Goal: Task Accomplishment & Management: Use online tool/utility

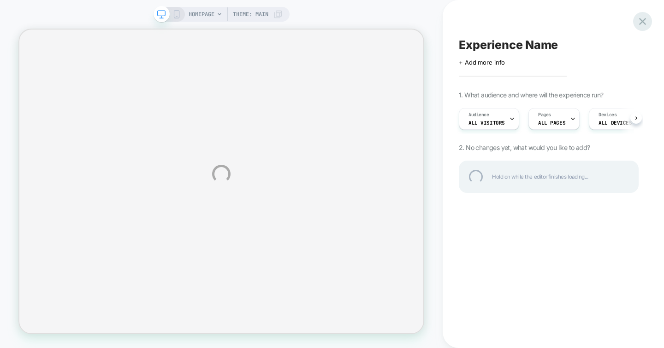
click at [639, 24] on div at bounding box center [642, 21] width 19 height 19
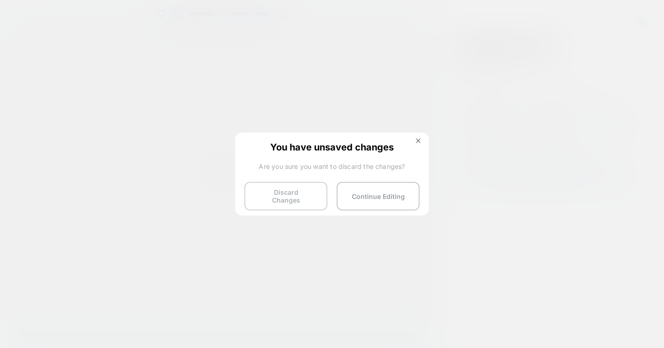
click at [304, 188] on button "Discard Changes" at bounding box center [286, 196] width 83 height 29
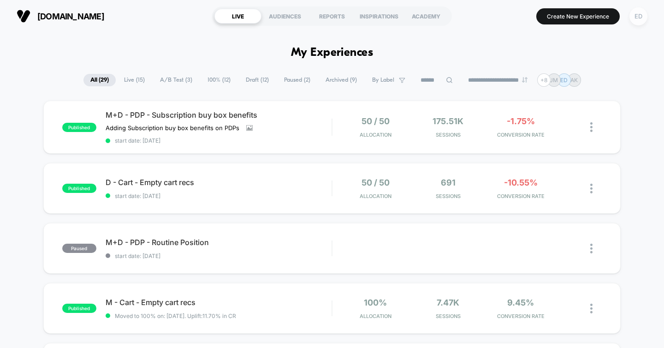
click at [639, 18] on div "ED" at bounding box center [639, 16] width 18 height 18
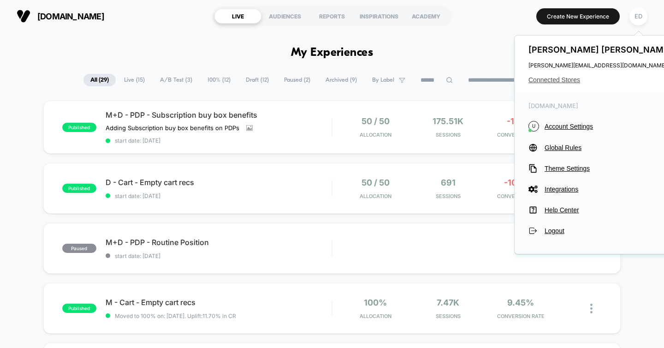
click at [552, 82] on span "Connected Stores" at bounding box center [602, 79] width 146 height 7
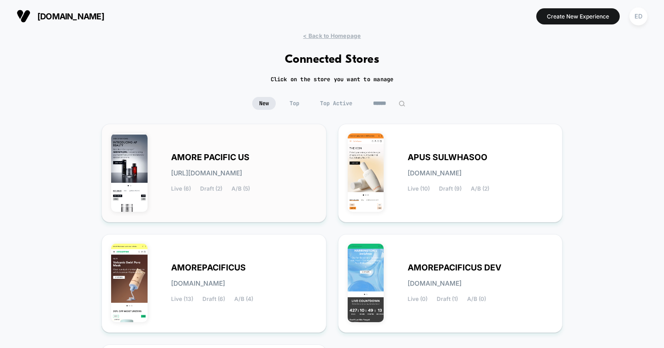
click at [208, 158] on span "AMORE PACIFIC US" at bounding box center [210, 157] width 78 height 6
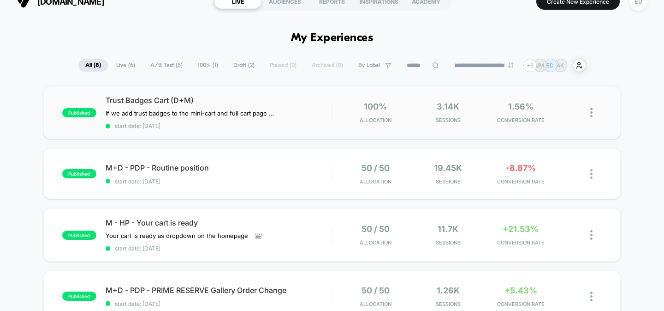
scroll to position [17, 0]
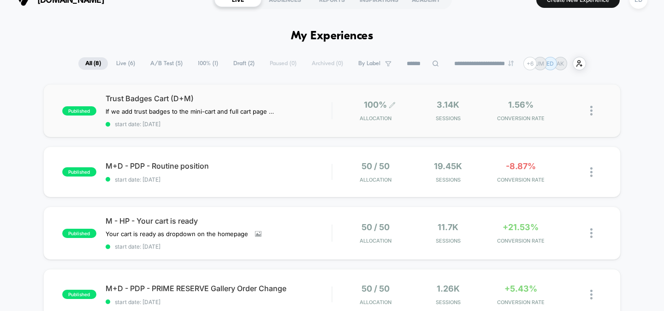
click at [392, 102] on icon at bounding box center [392, 105] width 7 height 7
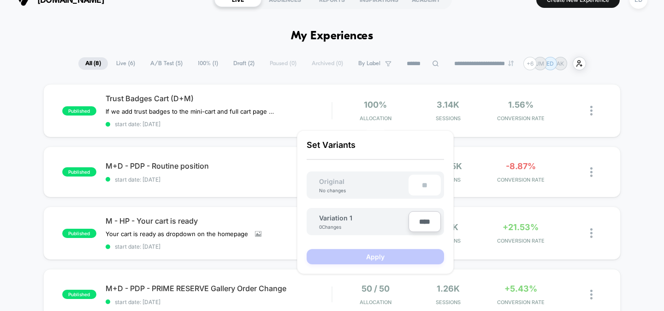
drag, startPoint x: 418, startPoint y: 221, endPoint x: 428, endPoint y: 223, distance: 9.8
click at [429, 223] on input "****" at bounding box center [425, 221] width 32 height 21
click at [428, 223] on input "****" at bounding box center [425, 221] width 32 height 21
type input "***"
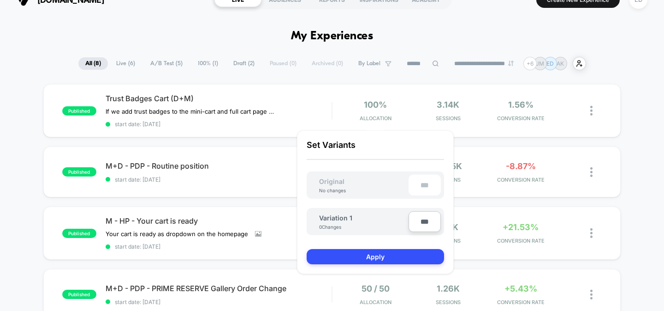
type input "***"
type input "**"
type input "****"
type input "**"
type input "***"
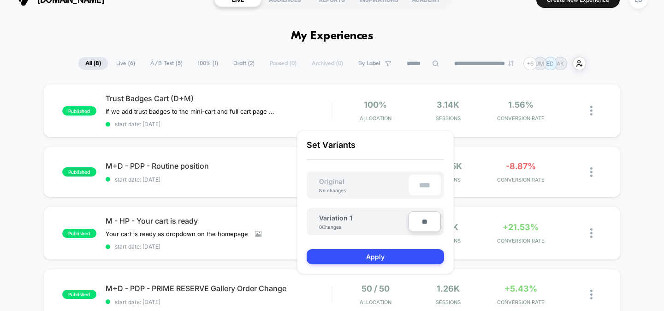
type input "**"
type input "***"
click at [359, 255] on button "Apply" at bounding box center [375, 256] width 137 height 15
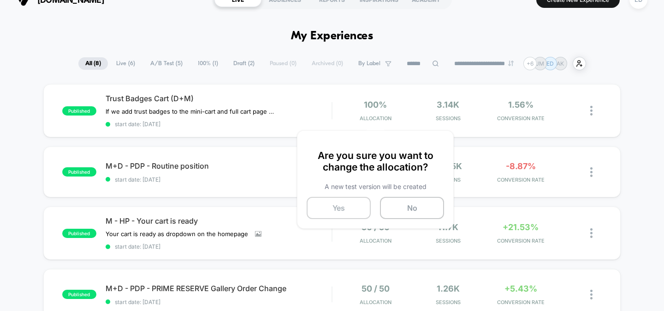
click at [345, 210] on button "Yes" at bounding box center [339, 208] width 64 height 22
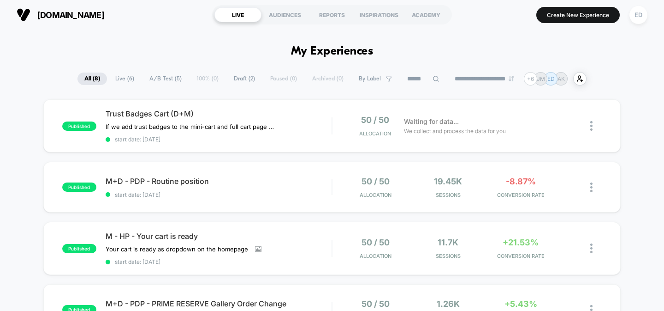
scroll to position [0, 0]
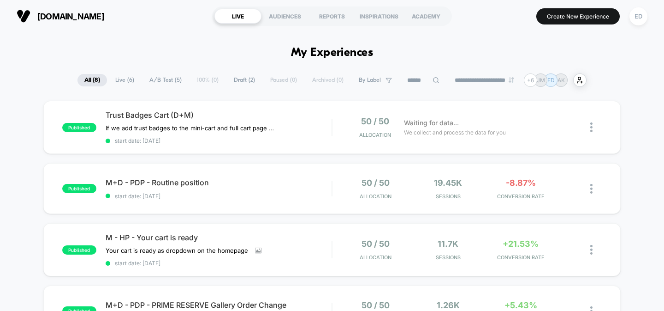
click at [635, 15] on div "ED" at bounding box center [639, 16] width 18 height 18
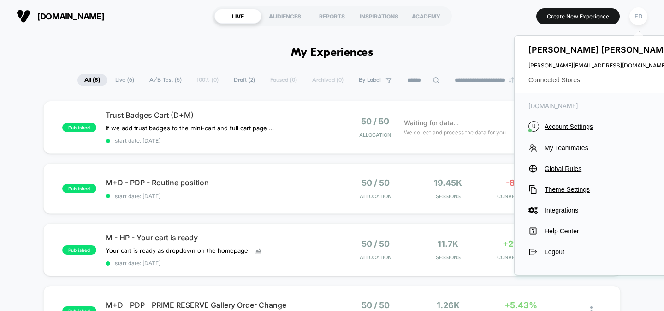
click at [533, 78] on span "Connected Stores" at bounding box center [602, 79] width 146 height 7
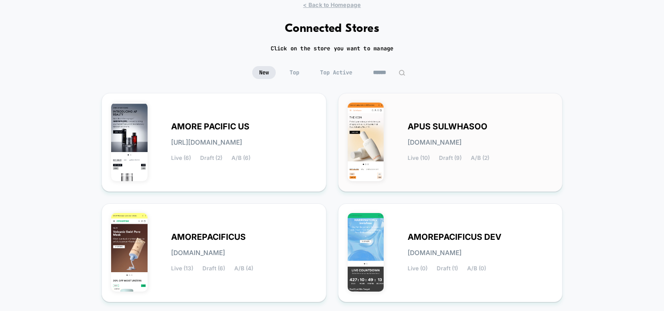
scroll to position [33, 0]
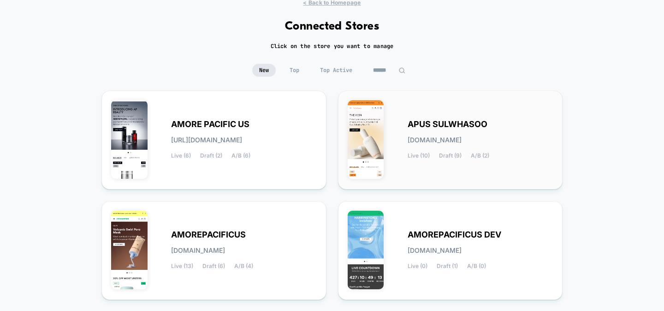
click at [436, 123] on span "APUS SULWHASOO" at bounding box center [448, 124] width 80 height 6
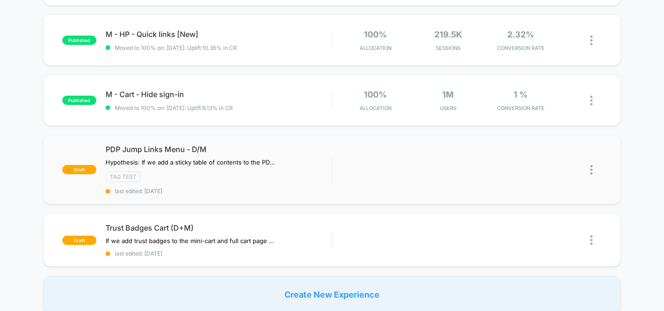
scroll to position [575, 0]
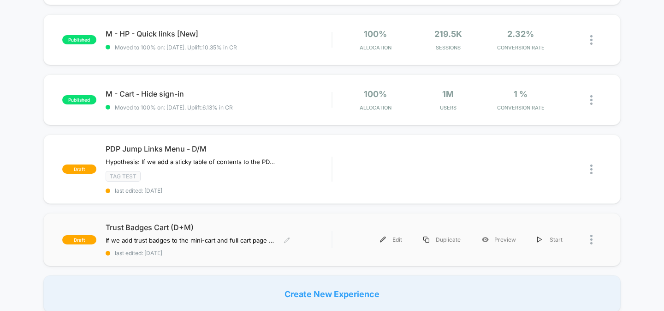
click at [162, 224] on span "Trust Badges Cart (D+M)" at bounding box center [219, 226] width 227 height 9
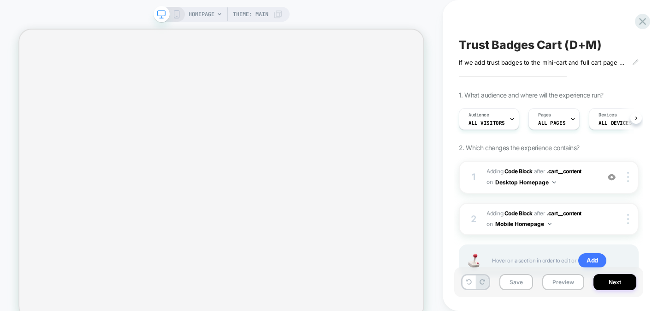
scroll to position [0, 0]
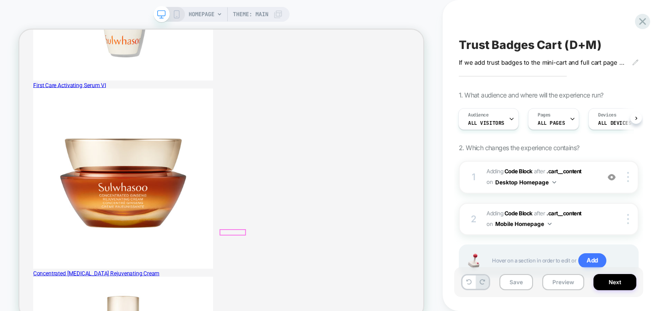
scroll to position [0, 0]
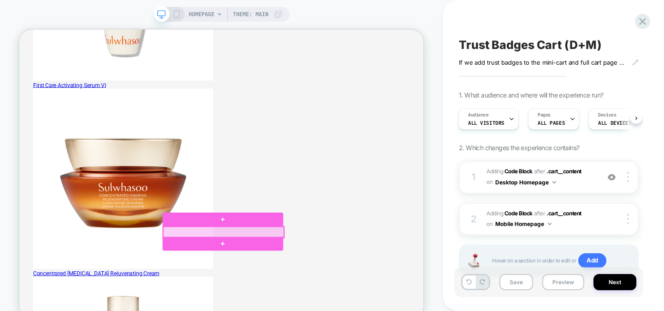
click at [349, 298] on div at bounding box center [291, 299] width 161 height 15
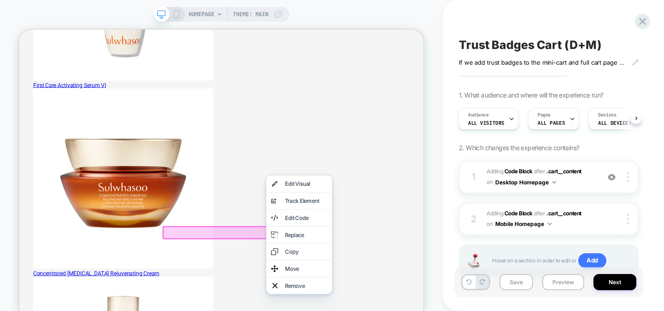
click at [328, 299] on div at bounding box center [292, 300] width 164 height 18
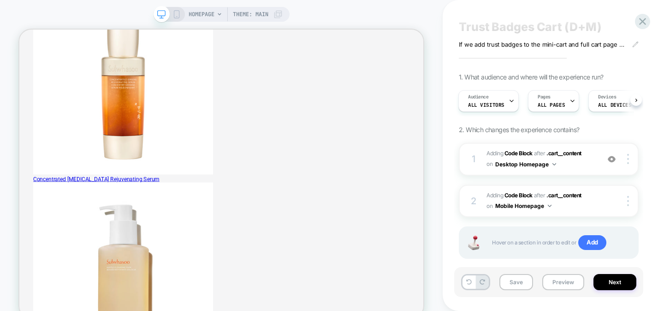
scroll to position [34, 0]
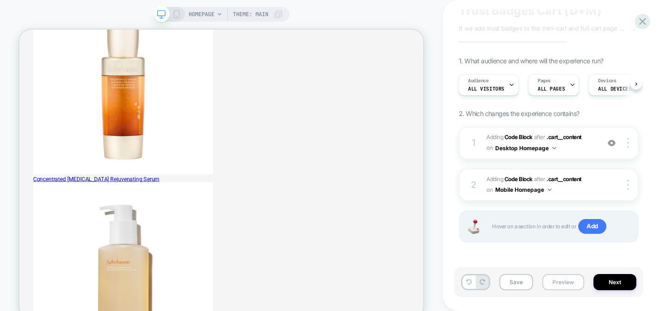
click at [568, 286] on button "Preview" at bounding box center [564, 282] width 42 height 16
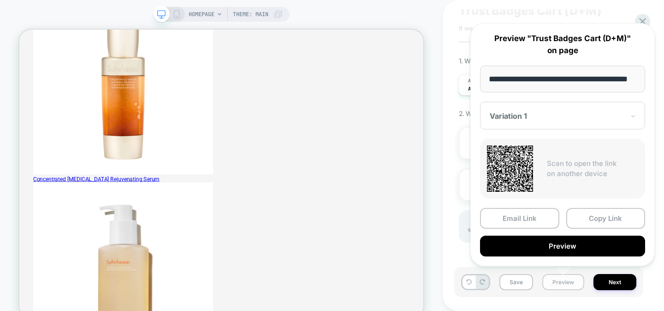
scroll to position [0, 24]
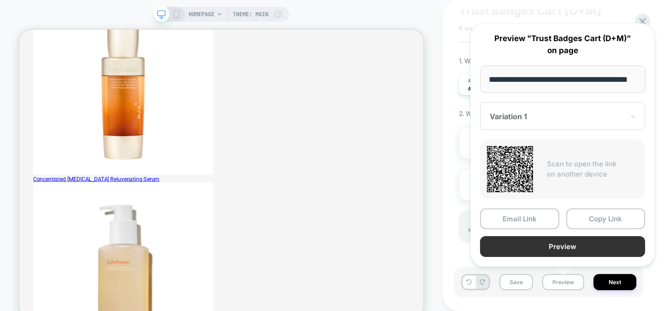
click at [558, 248] on button "Preview" at bounding box center [562, 246] width 165 height 21
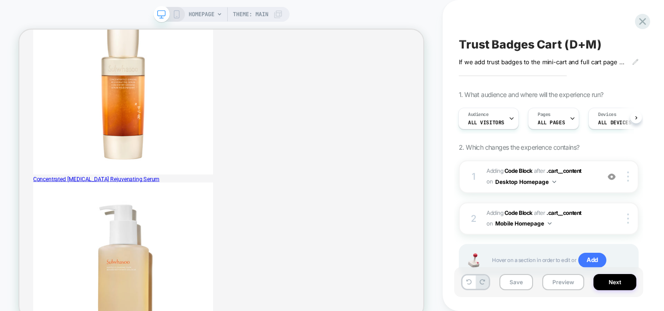
scroll to position [0, 0]
click at [632, 60] on div "If we add trust badges to the mini-cart and full cart page we can expect to see…" at bounding box center [549, 62] width 180 height 7
click at [635, 63] on icon at bounding box center [636, 62] width 6 height 6
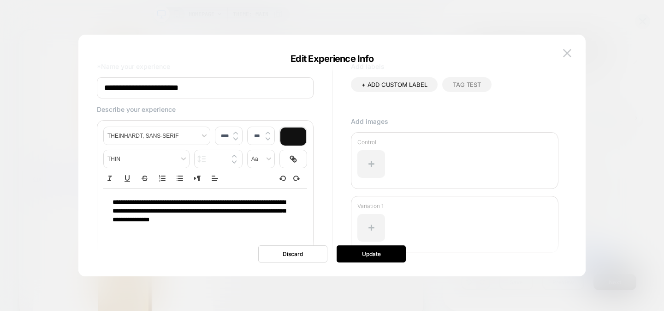
scroll to position [47, 0]
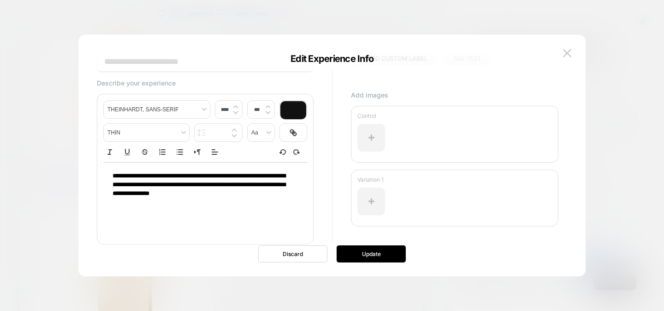
type input "****"
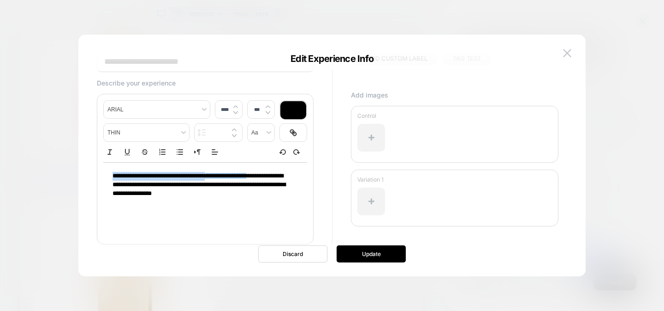
drag, startPoint x: 217, startPoint y: 176, endPoint x: 265, endPoint y: 174, distance: 48.0
click at [263, 174] on p "**********" at bounding box center [202, 185] width 179 height 26
click at [272, 189] on p "**********" at bounding box center [202, 181] width 179 height 18
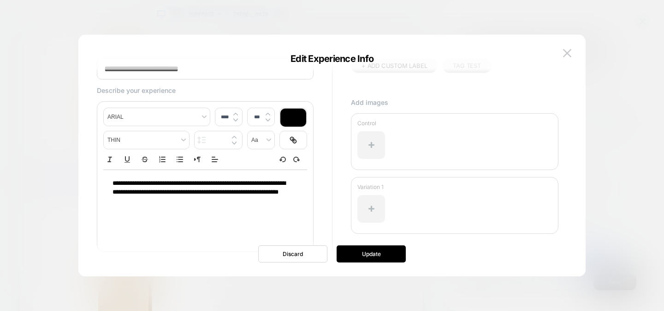
scroll to position [0, 0]
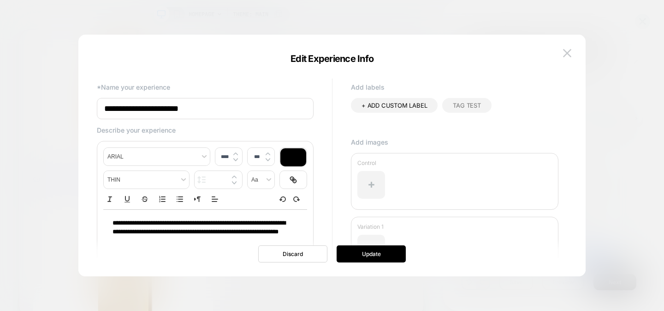
click at [468, 106] on span "TAG TEST" at bounding box center [467, 105] width 28 height 7
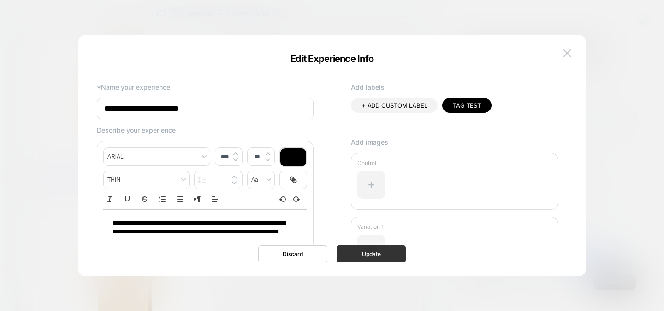
click at [376, 250] on button "Update" at bounding box center [371, 253] width 69 height 17
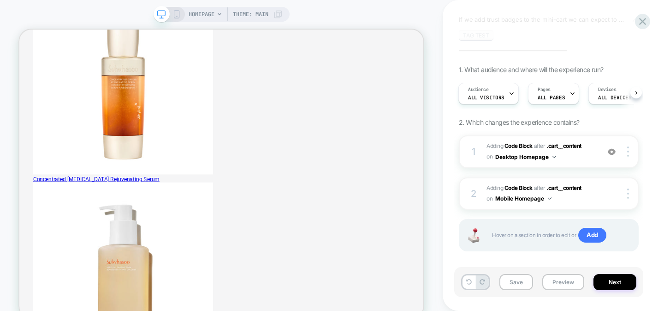
scroll to position [52, 0]
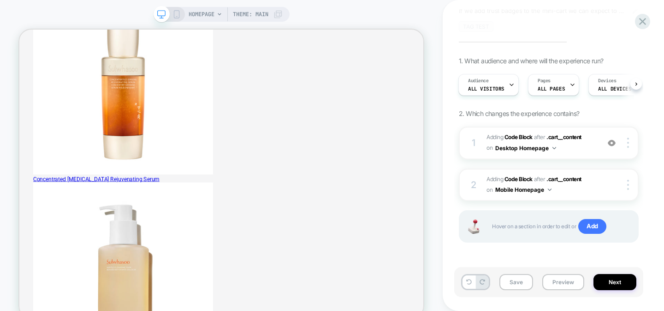
click at [516, 269] on div "Save Preview Next" at bounding box center [548, 282] width 189 height 30
click at [514, 282] on button "Save" at bounding box center [517, 282] width 34 height 16
click at [644, 18] on icon at bounding box center [643, 21] width 12 height 12
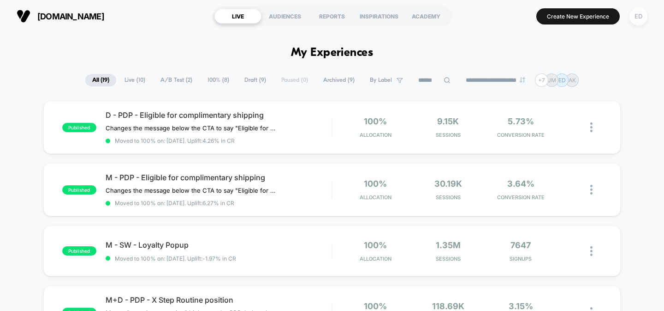
click at [633, 20] on div "ED" at bounding box center [639, 16] width 18 height 18
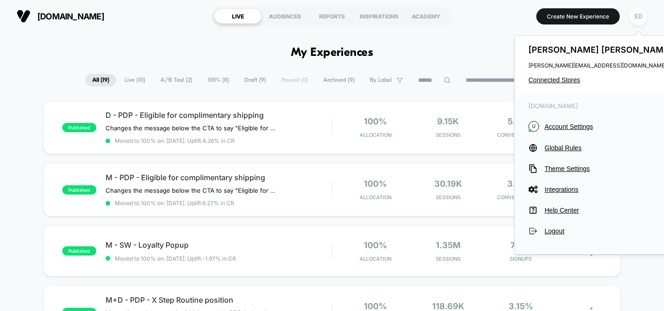
click at [555, 76] on div "[PERSON_NAME] [PERSON_NAME][EMAIL_ADDRESS][DOMAIN_NAME] Connected Stores" at bounding box center [601, 64] width 173 height 57
click at [554, 80] on span "Connected Stores" at bounding box center [602, 79] width 146 height 7
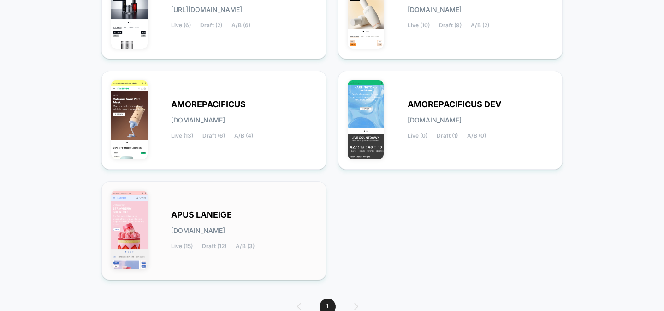
scroll to position [177, 0]
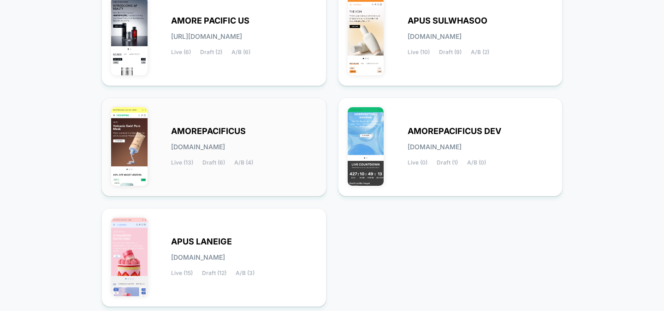
click at [210, 128] on span "AMOREPACIFICUS" at bounding box center [208, 131] width 75 height 6
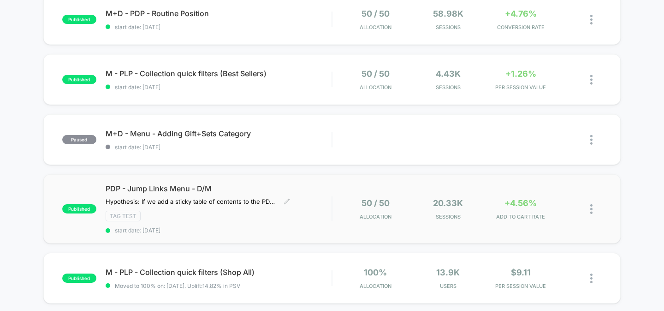
scroll to position [167, 0]
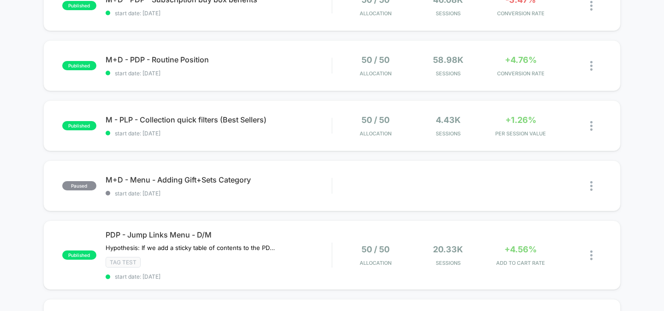
scroll to position [0, 0]
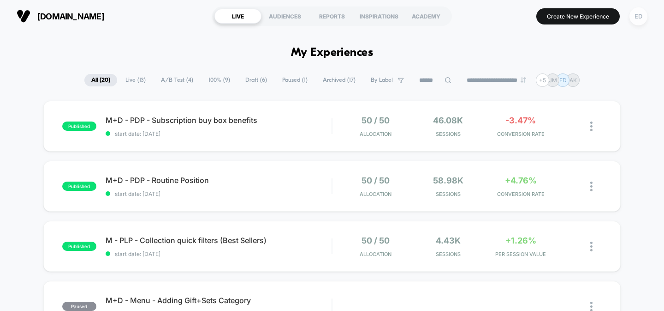
click at [645, 16] on div "ED" at bounding box center [639, 16] width 18 height 18
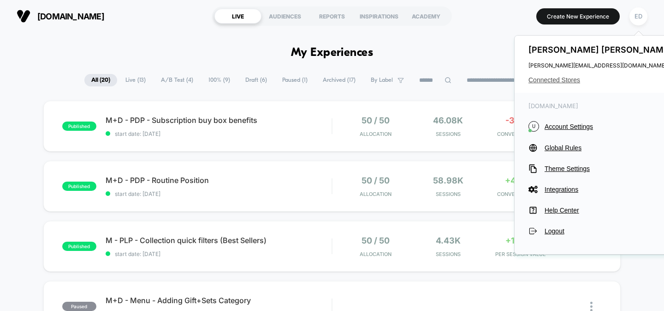
click at [549, 79] on span "Connected Stores" at bounding box center [602, 79] width 146 height 7
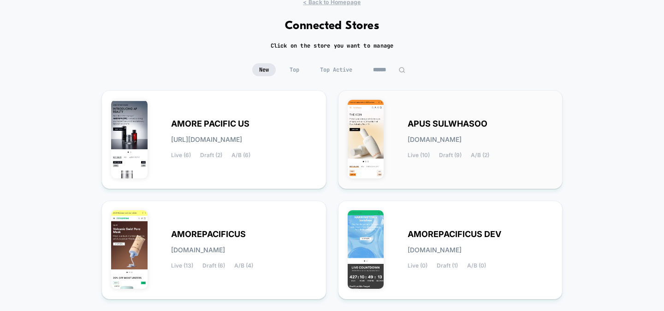
scroll to position [78, 0]
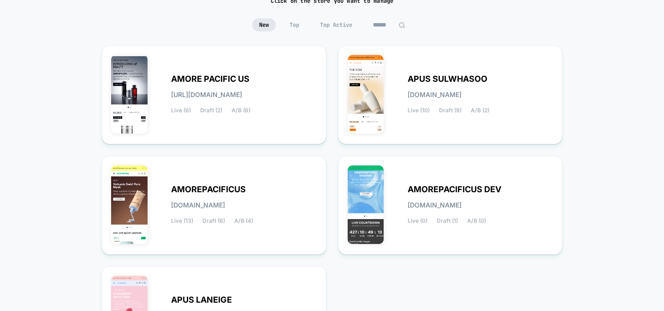
click at [615, 136] on div "< Back to Homepage Connected Stores Click on the store you want to manage New T…" at bounding box center [332, 192] width 664 height 476
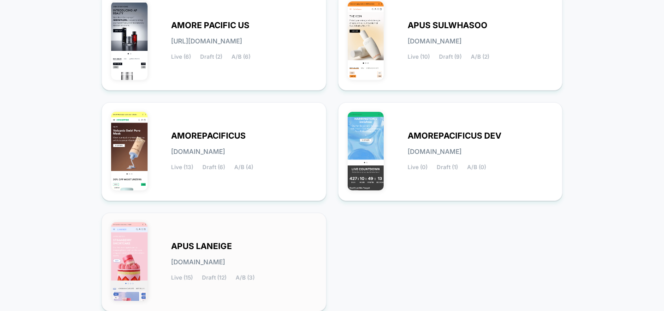
scroll to position [165, 0]
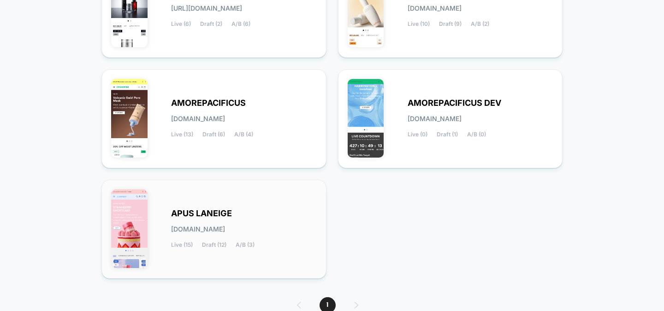
click at [176, 206] on div "APUS LANEIGE [DOMAIN_NAME] Live (15) Draft (12) A/B (3)" at bounding box center [214, 228] width 206 height 79
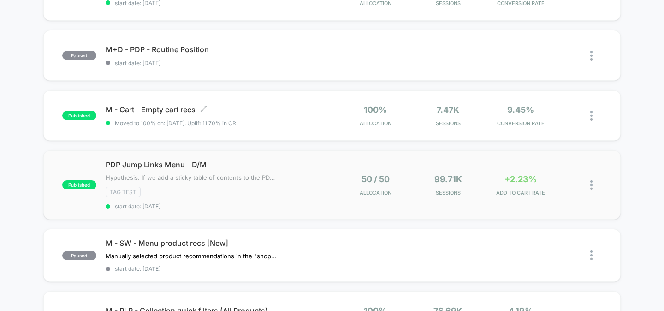
scroll to position [211, 0]
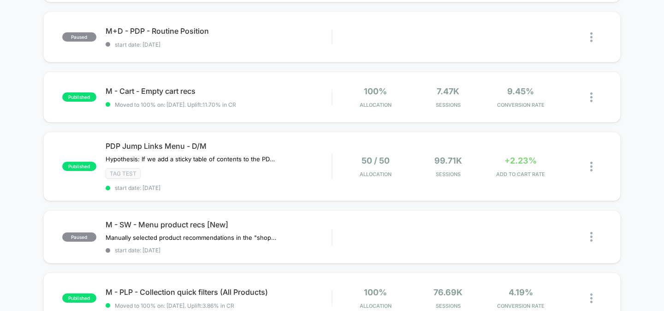
click at [11, 184] on div "published M+D - PDP - Subscription buy box benefits Adding Subscription buy box…" at bounding box center [332, 280] width 664 height 782
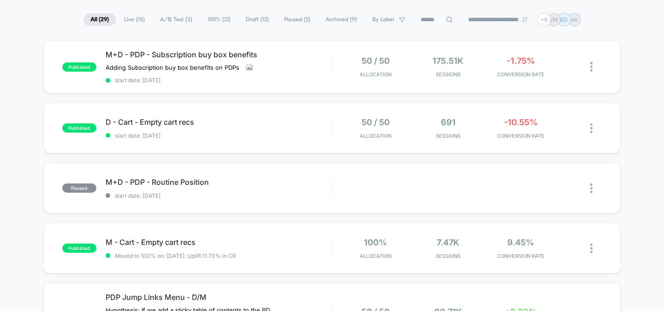
scroll to position [0, 0]
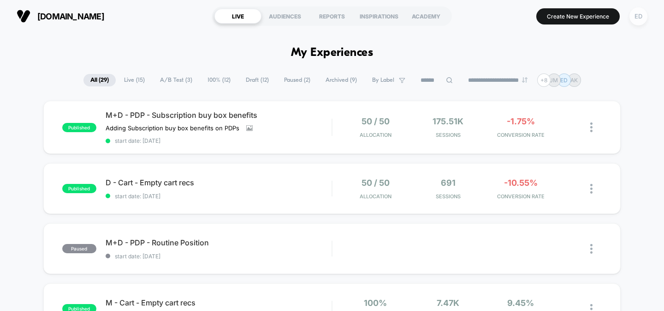
click at [641, 19] on div "ED" at bounding box center [639, 16] width 18 height 18
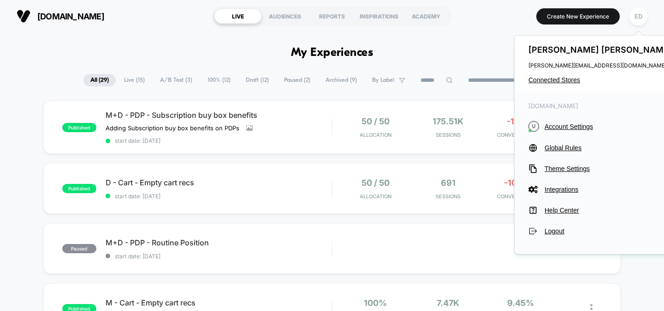
click at [546, 85] on div "[PERSON_NAME] [PERSON_NAME][EMAIL_ADDRESS][DOMAIN_NAME] Connected Stores" at bounding box center [601, 64] width 173 height 57
click at [543, 77] on span "Connected Stores" at bounding box center [602, 79] width 146 height 7
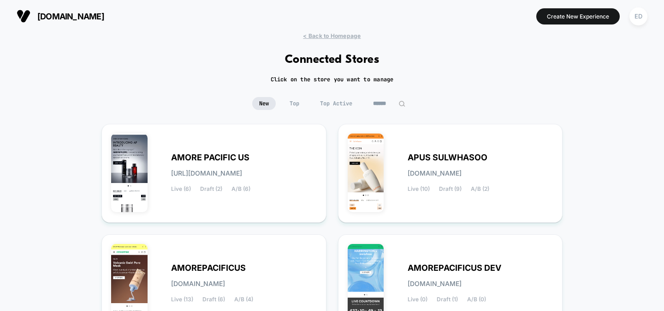
click at [599, 137] on div "< Back to Homepage Connected Stores Click on the store you want to manage New T…" at bounding box center [332, 270] width 664 height 476
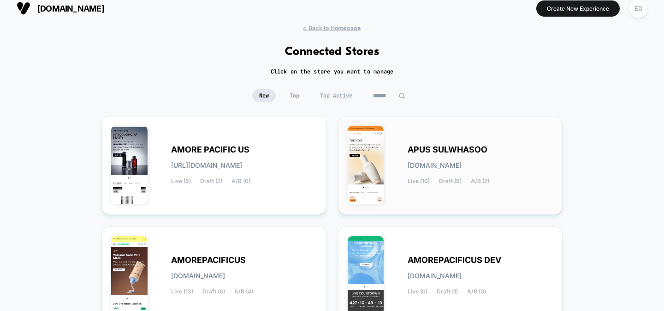
scroll to position [16, 0]
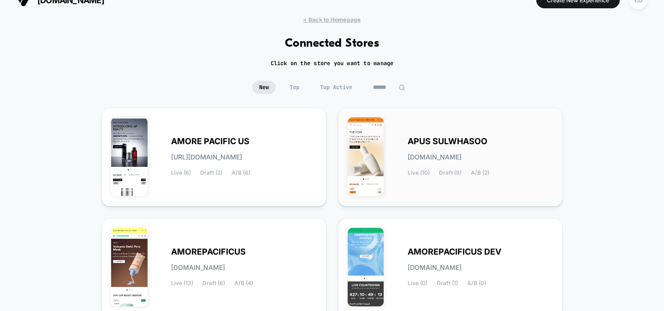
click at [416, 140] on span "APUS SULWHASOO" at bounding box center [448, 141] width 80 height 6
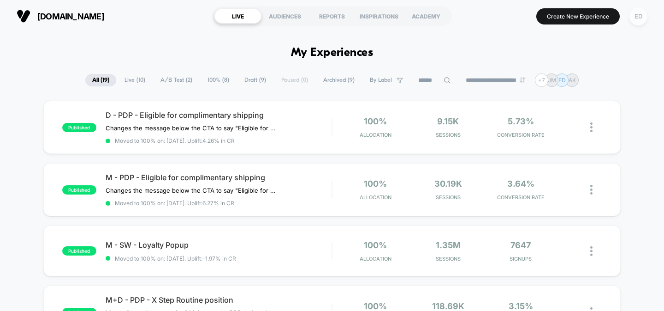
click at [636, 17] on div "ED" at bounding box center [639, 16] width 18 height 18
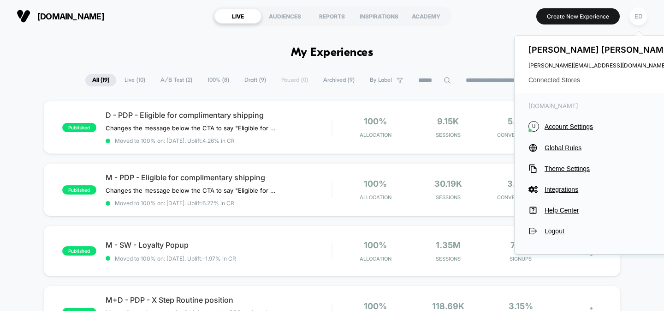
click at [558, 79] on span "Connected Stores" at bounding box center [602, 79] width 146 height 7
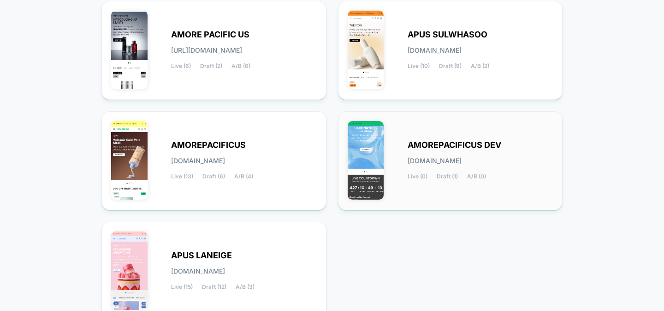
scroll to position [65, 0]
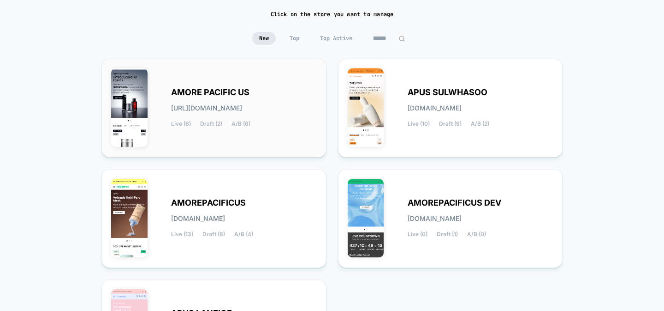
click at [212, 86] on div "AMORE PACIFIC US [URL][DOMAIN_NAME] Live (6) Draft (2) A/B (6)" at bounding box center [214, 107] width 206 height 79
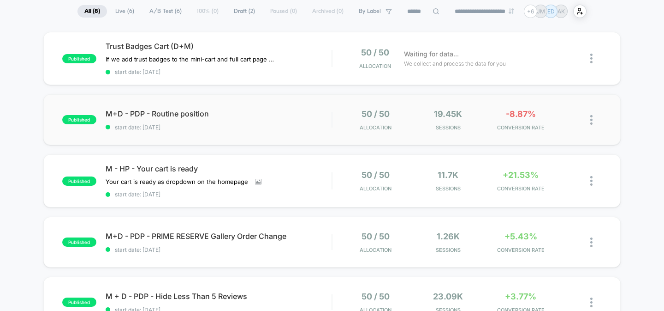
scroll to position [67, 0]
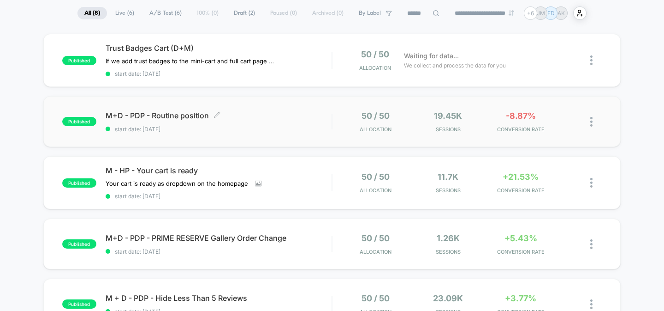
click at [148, 113] on span "M+D - PDP - Routine position Click to edit experience details" at bounding box center [219, 115] width 227 height 9
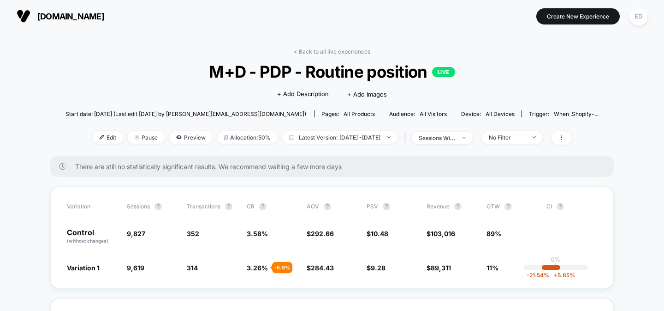
click at [102, 91] on div "< Back to all live experiences M+D - PDP - Routine position LIVE Click to edit …" at bounding box center [333, 102] width 534 height 108
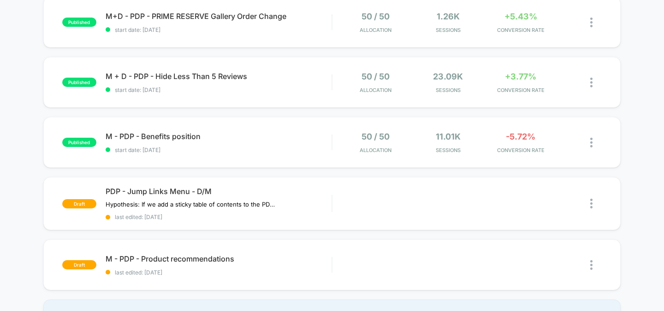
scroll to position [317, 0]
